Goal: Transaction & Acquisition: Download file/media

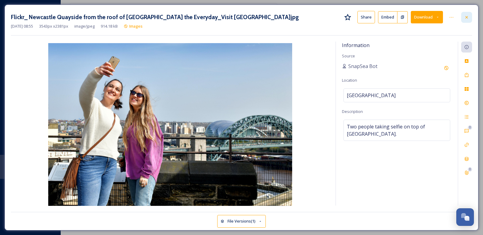
click at [412, 17] on icon at bounding box center [466, 17] width 5 height 5
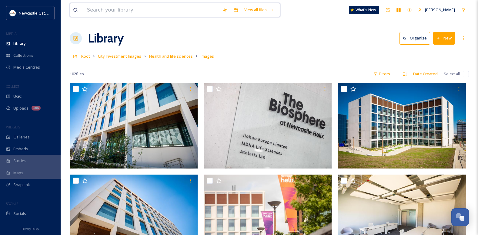
click at [106, 13] on input at bounding box center [152, 9] width 136 height 13
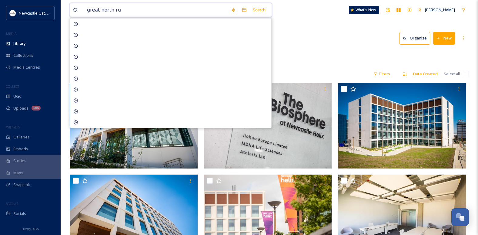
type input "great north run"
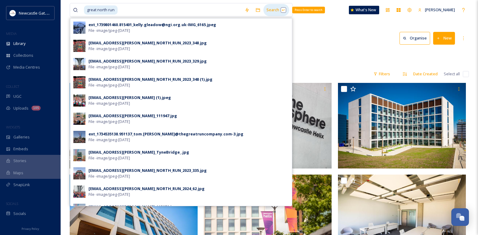
click at [268, 12] on div "Search Press Enter to search" at bounding box center [277, 10] width 26 height 12
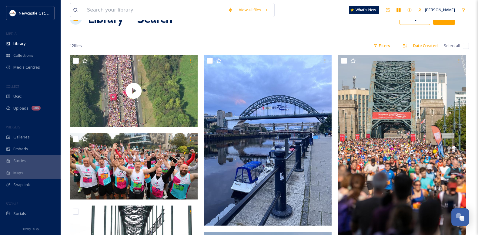
scroll to position [30, 0]
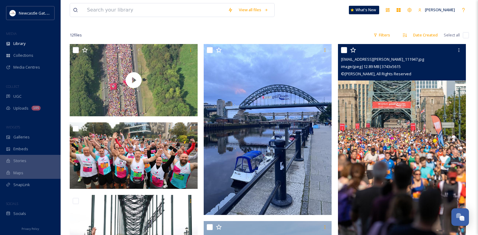
click at [381, 103] on img at bounding box center [402, 140] width 128 height 192
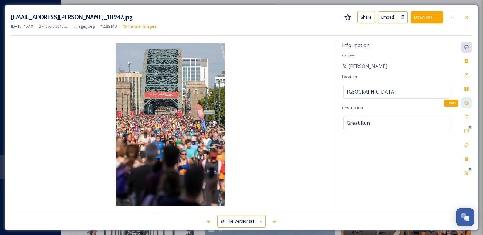
click at [412, 103] on div "Rights" at bounding box center [466, 102] width 11 height 11
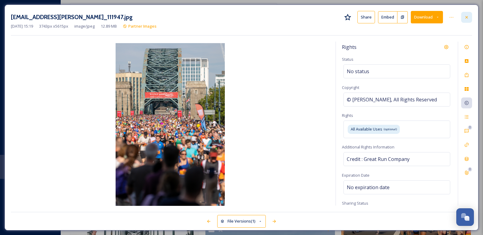
click at [412, 17] on icon at bounding box center [466, 17] width 5 height 5
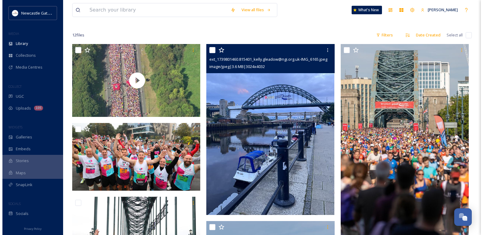
scroll to position [61, 0]
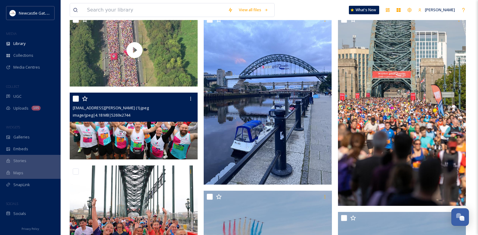
click at [97, 120] on div "[EMAIL_ADDRESS][PERSON_NAME] (1).jpeg image/jpeg | 4.18 MB | 5269 x 2744" at bounding box center [134, 107] width 128 height 29
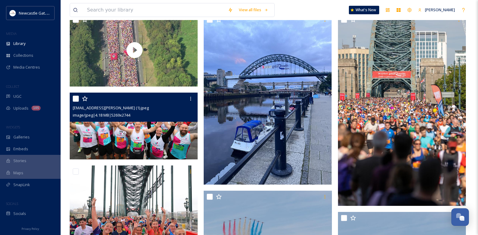
click at [140, 133] on img at bounding box center [134, 126] width 128 height 67
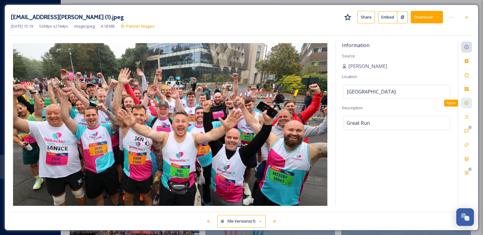
click at [412, 102] on icon at bounding box center [466, 103] width 4 height 4
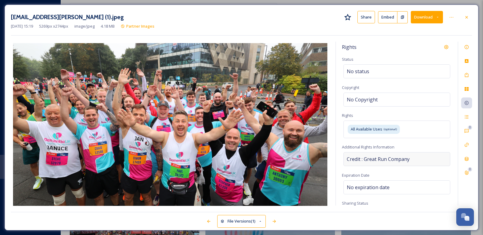
click at [412, 160] on div "Credit : Great Run Company" at bounding box center [396, 159] width 107 height 14
click at [412, 135] on div "All Available Uses (optional)" at bounding box center [396, 128] width 107 height 17
click at [412, 18] on icon at bounding box center [466, 17] width 5 height 5
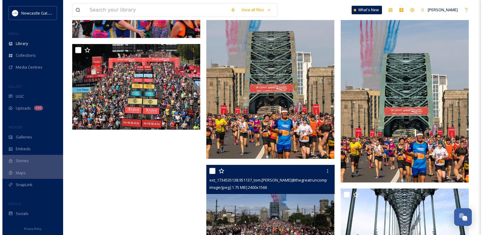
scroll to position [274, 0]
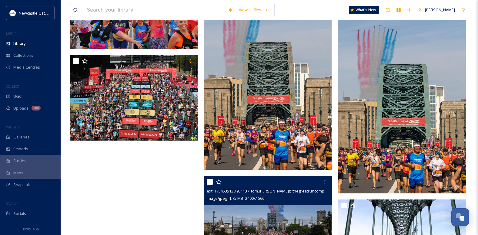
click at [276, 185] on img at bounding box center [268, 218] width 128 height 84
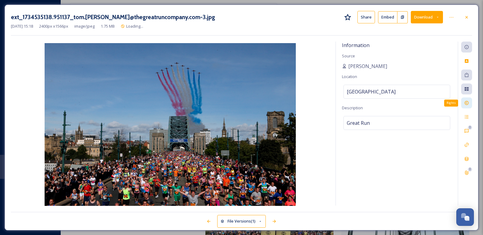
scroll to position [275, 0]
click at [412, 102] on icon at bounding box center [466, 102] width 5 height 5
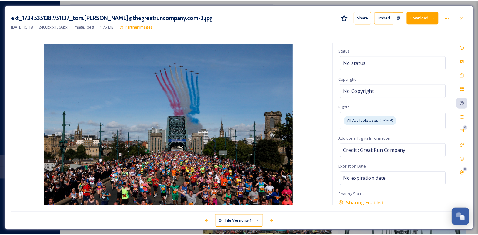
scroll to position [0, 0]
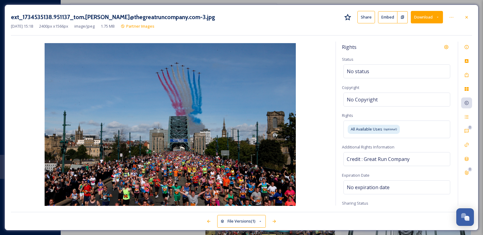
click at [412, 19] on button "Download" at bounding box center [427, 17] width 32 height 12
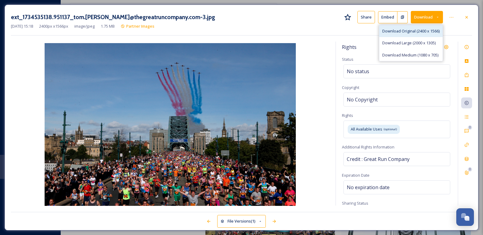
click at [412, 29] on span "Download Original (2400 x 1566)" at bounding box center [410, 31] width 57 height 6
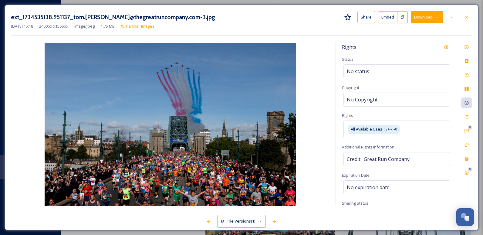
click at [289, 1] on div "ext_1734535138.951137_tom.[PERSON_NAME]@thegreatruncompany.com-3.jpg Share Embe…" at bounding box center [241, 117] width 483 height 235
click at [412, 15] on icon at bounding box center [466, 17] width 5 height 5
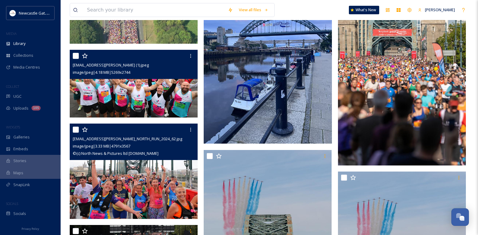
scroll to position [93, 0]
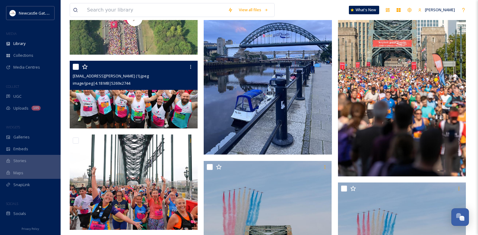
click at [125, 101] on img at bounding box center [135, 95] width 130 height 68
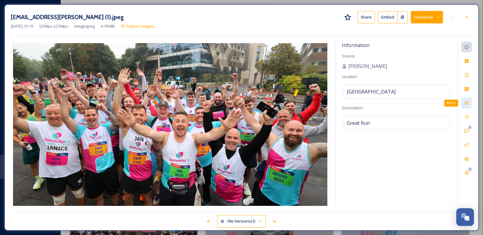
click at [412, 102] on icon at bounding box center [466, 103] width 4 height 4
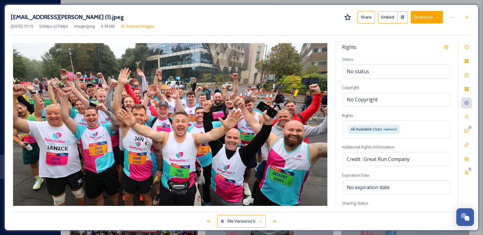
click at [412, 16] on button "Download" at bounding box center [427, 17] width 32 height 12
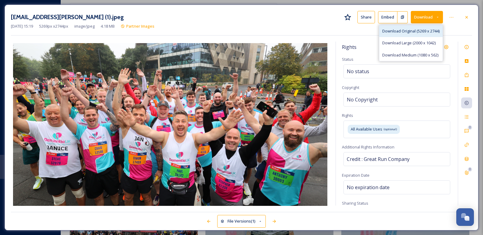
click at [412, 31] on span "Download Original (5269 x 2744)" at bounding box center [410, 31] width 57 height 6
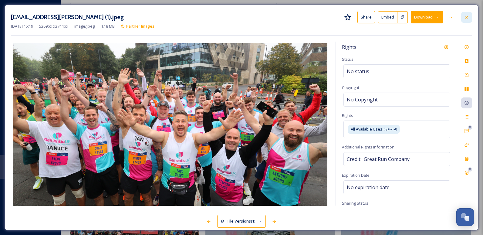
click at [412, 18] on icon at bounding box center [466, 17] width 5 height 5
